Goal: Task Accomplishment & Management: Use online tool/utility

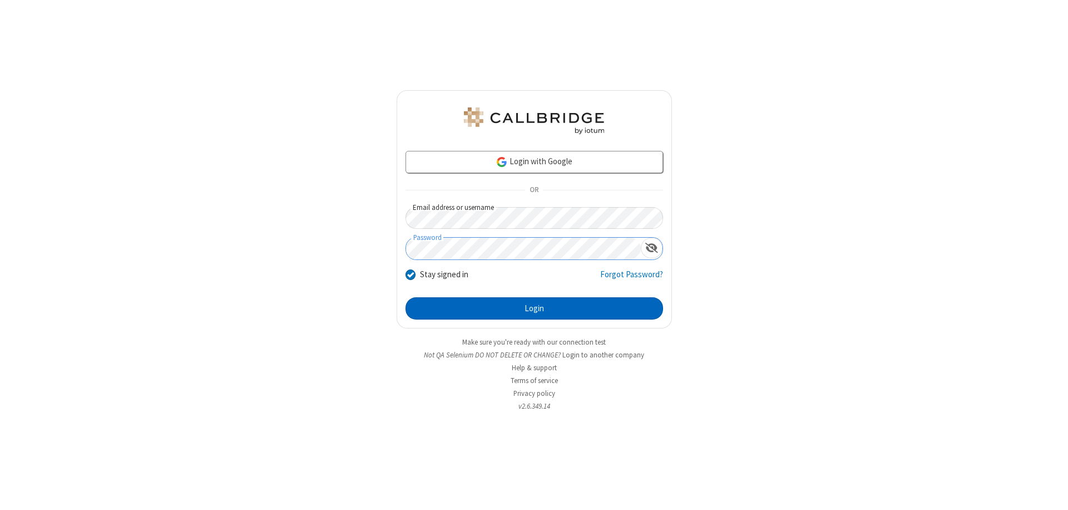
click at [534, 308] on button "Login" at bounding box center [535, 308] width 258 height 22
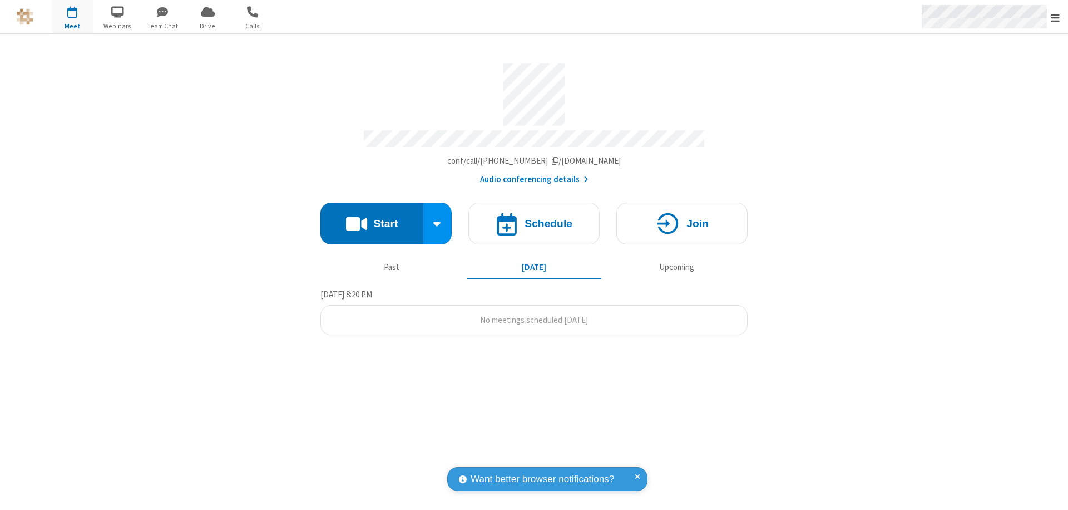
click at [1056, 17] on span "Open menu" at bounding box center [1055, 17] width 9 height 11
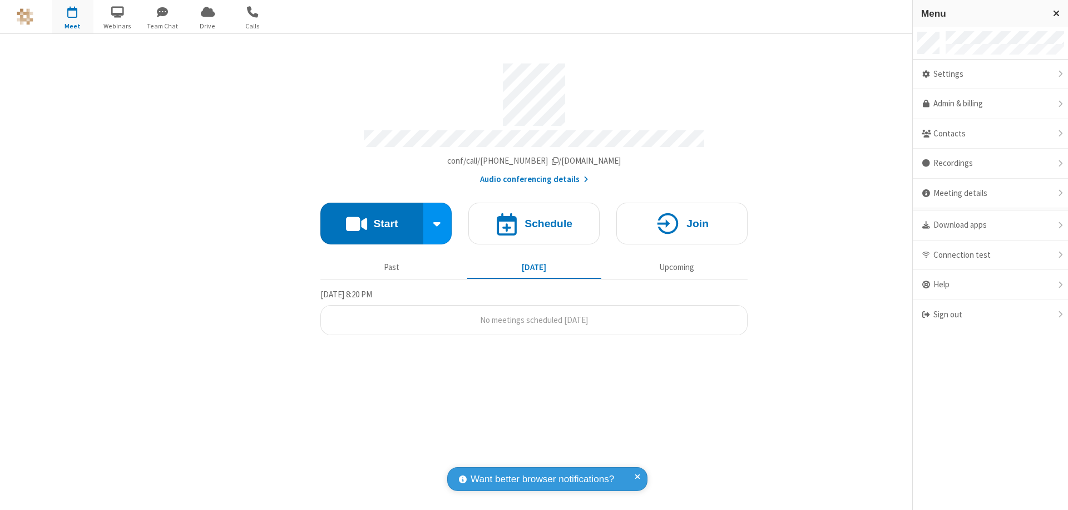
click at [72, 17] on span "button" at bounding box center [73, 11] width 42 height 19
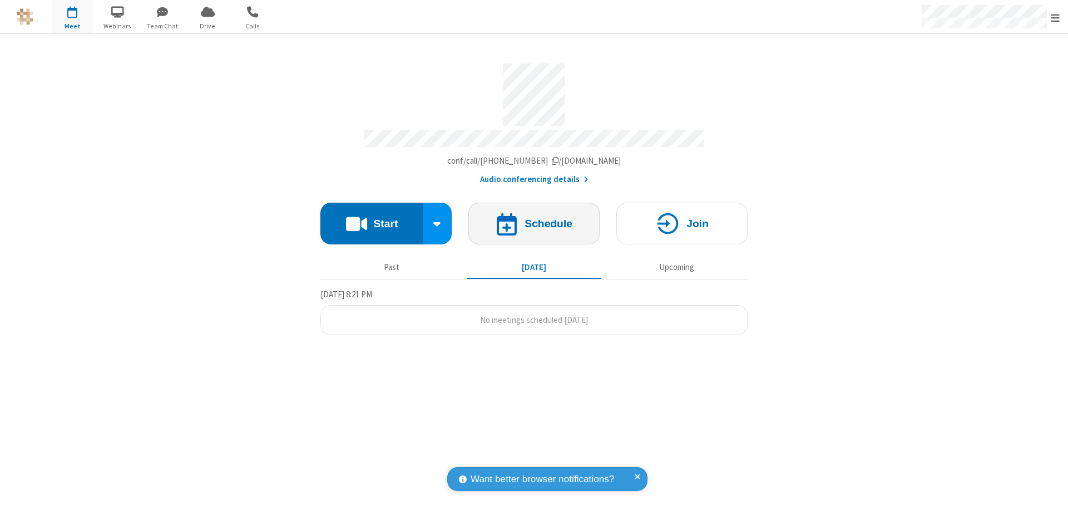
click at [534, 218] on h4 "Schedule" at bounding box center [549, 223] width 48 height 11
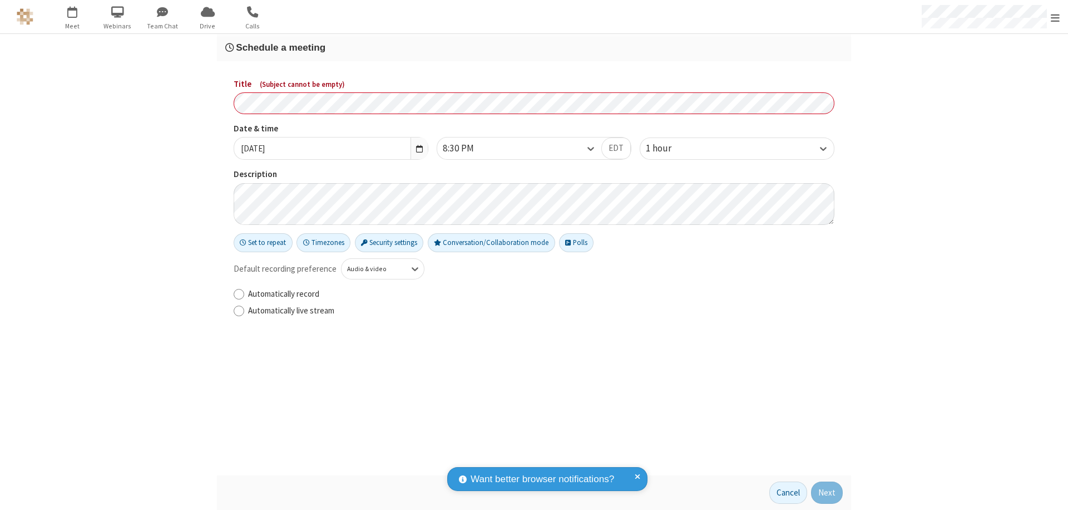
click at [534, 47] on h3 "Schedule a meeting" at bounding box center [534, 47] width 618 height 11
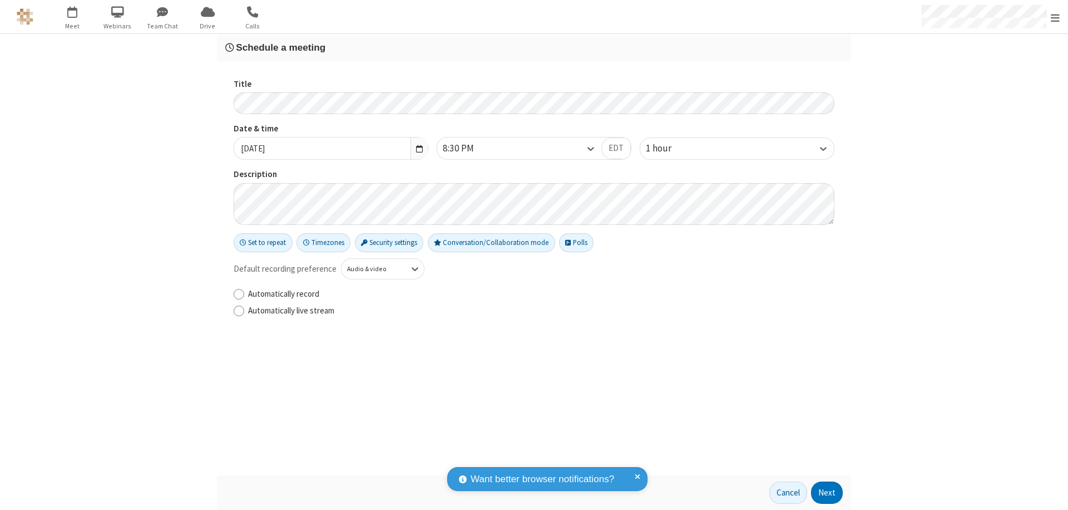
click at [827, 492] on button "Next" at bounding box center [827, 492] width 32 height 22
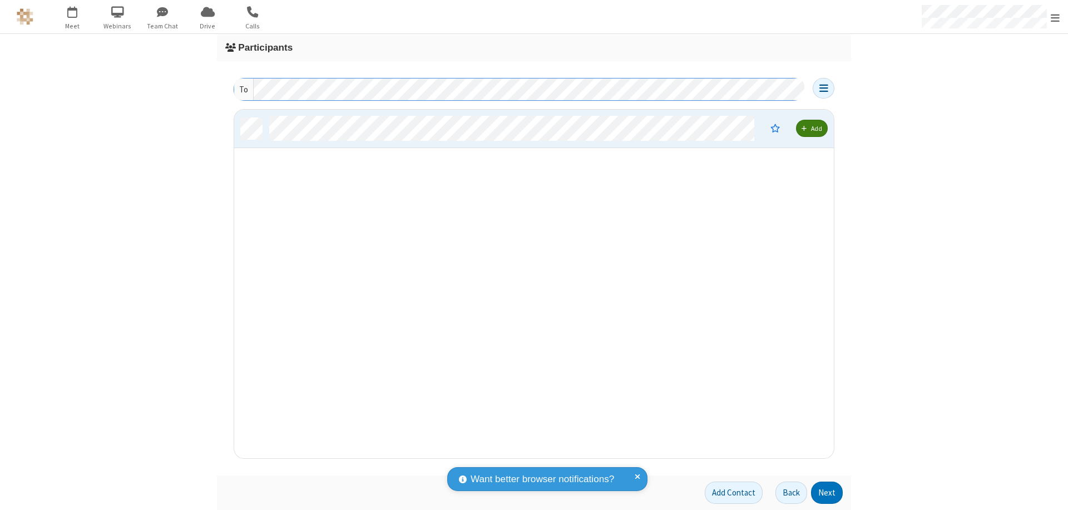
scroll to position [340, 591]
click at [827, 492] on button "Next" at bounding box center [827, 492] width 32 height 22
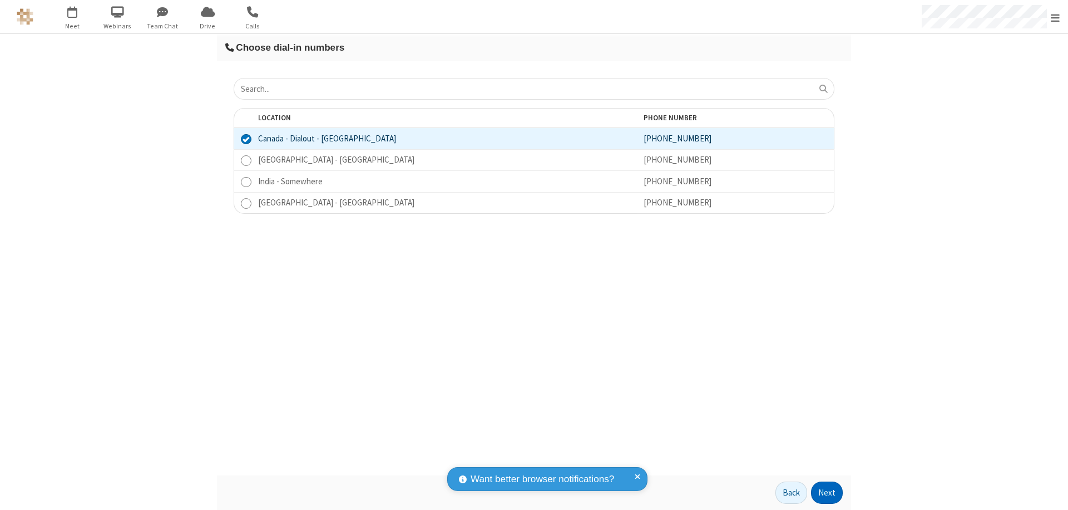
click at [827, 492] on button "Next" at bounding box center [827, 492] width 32 height 22
